Goal: Information Seeking & Learning: Compare options

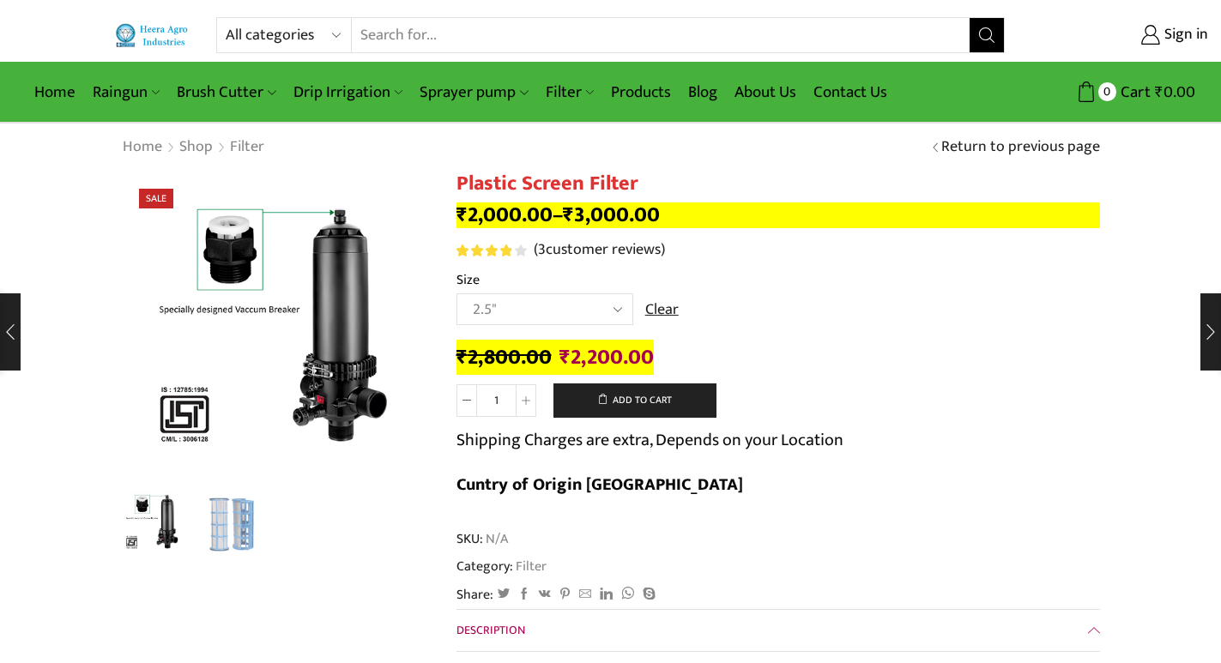
select select "2.5""
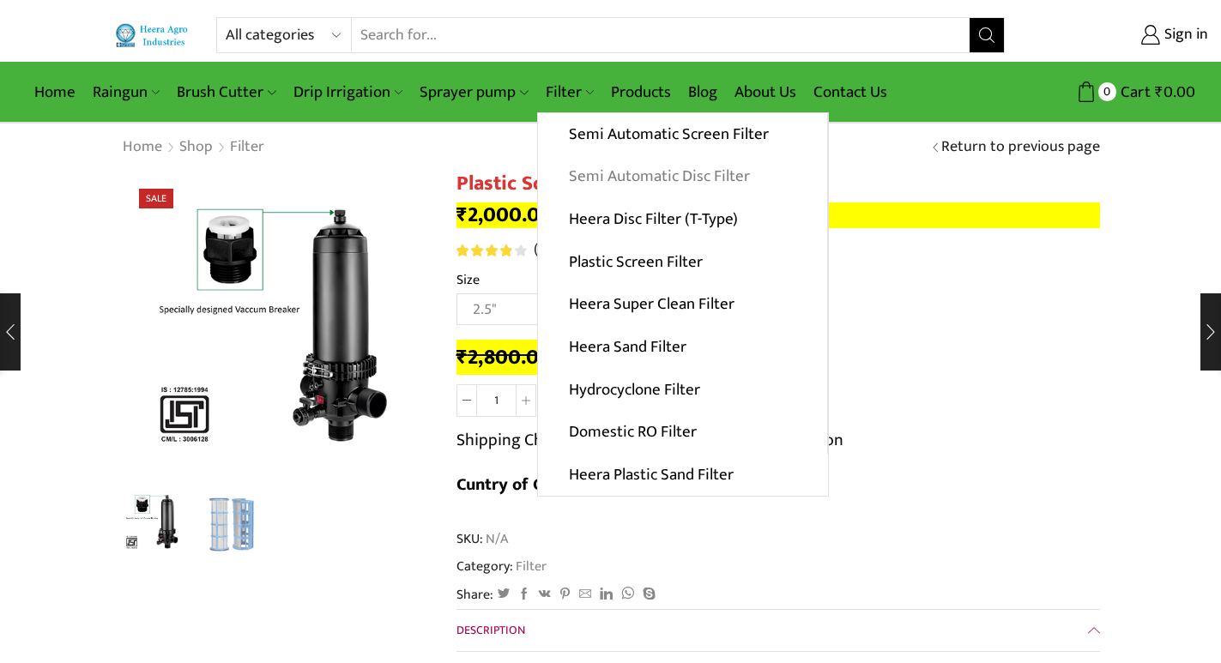
click at [621, 171] on link "Semi Automatic Disc Filter" at bounding box center [682, 176] width 289 height 43
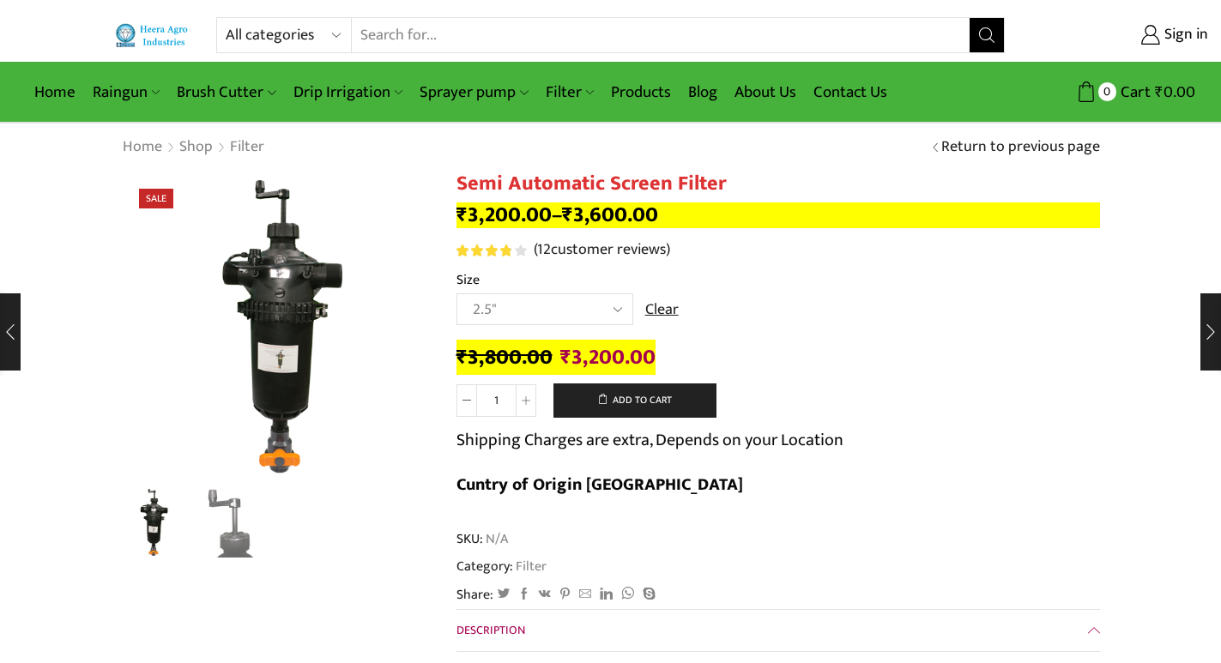
click at [457, 294] on select "Choose an option 2" 2.5" 3"" at bounding box center [545, 310] width 177 height 32
select select "2.5""
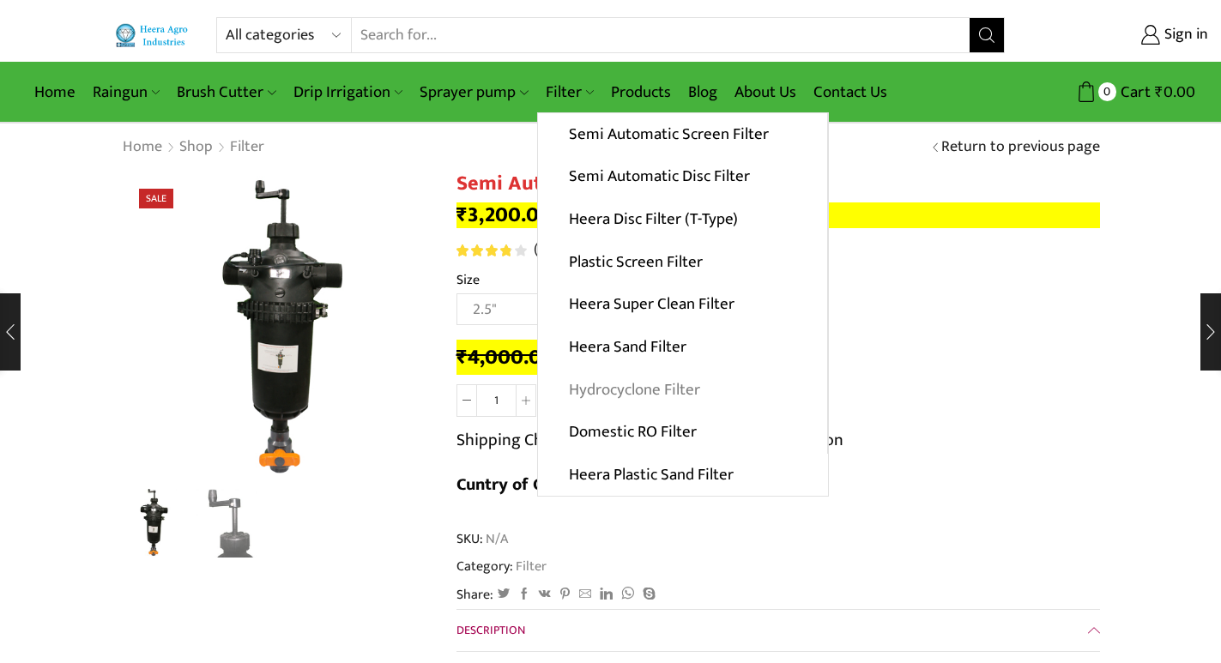
click at [652, 391] on link "Hydrocyclone Filter" at bounding box center [682, 389] width 289 height 43
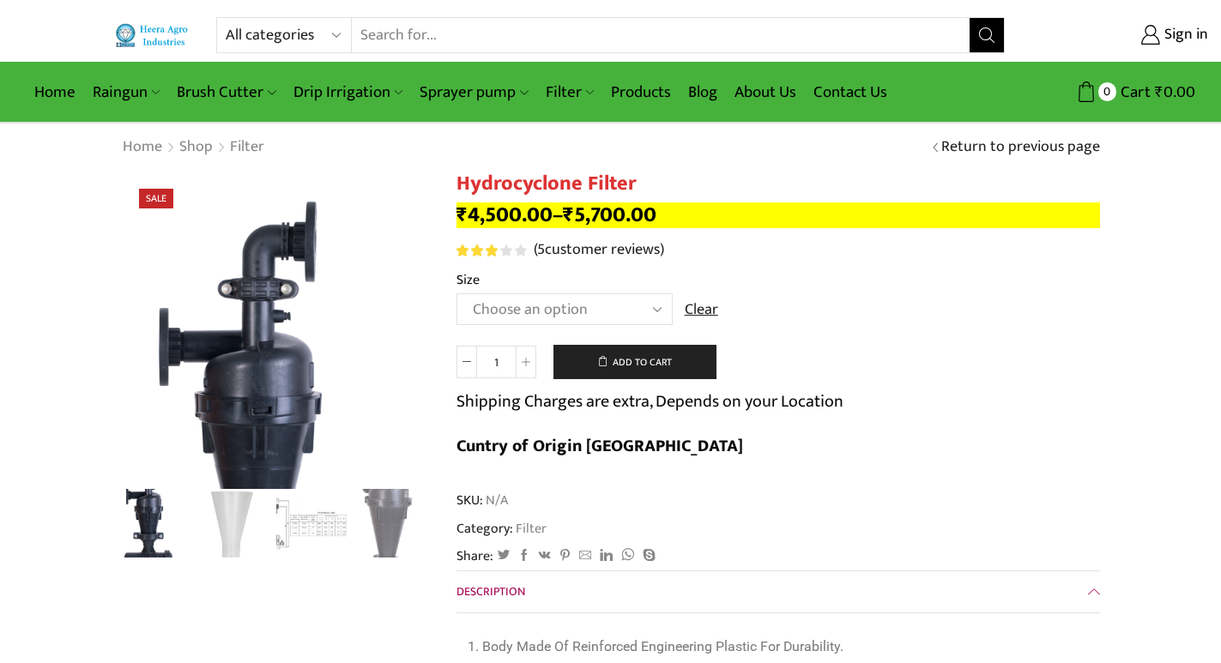
click at [457, 294] on select "Choose an option 2" Hydrocyclone Filter 2.5" Hydrocyclone Filter 3" Hydrocyclon…" at bounding box center [565, 310] width 216 height 32
select select "2.5" Hydrocyclone Filter"
